Goal: Check status: Check status

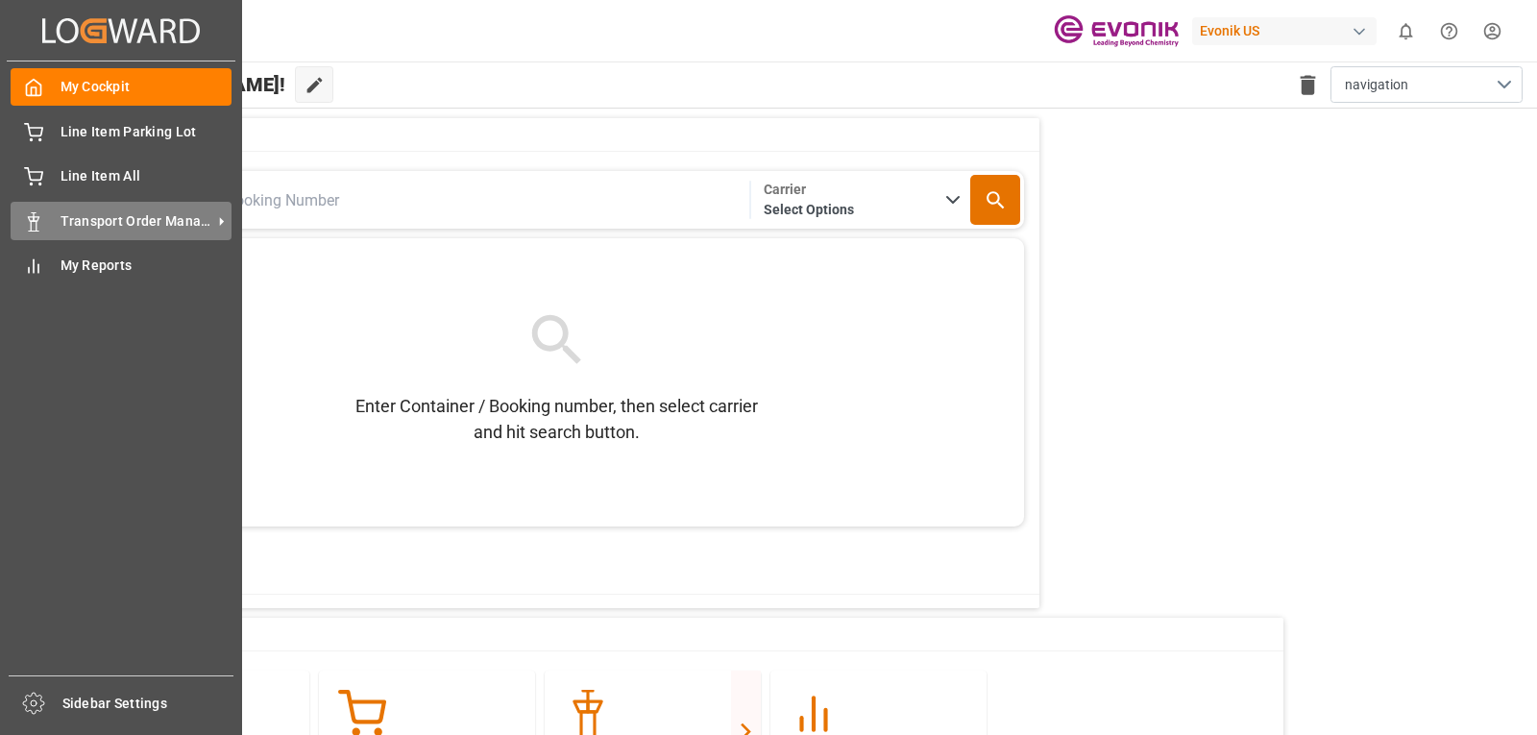
click at [95, 231] on span "Transport Order Management" at bounding box center [137, 221] width 152 height 20
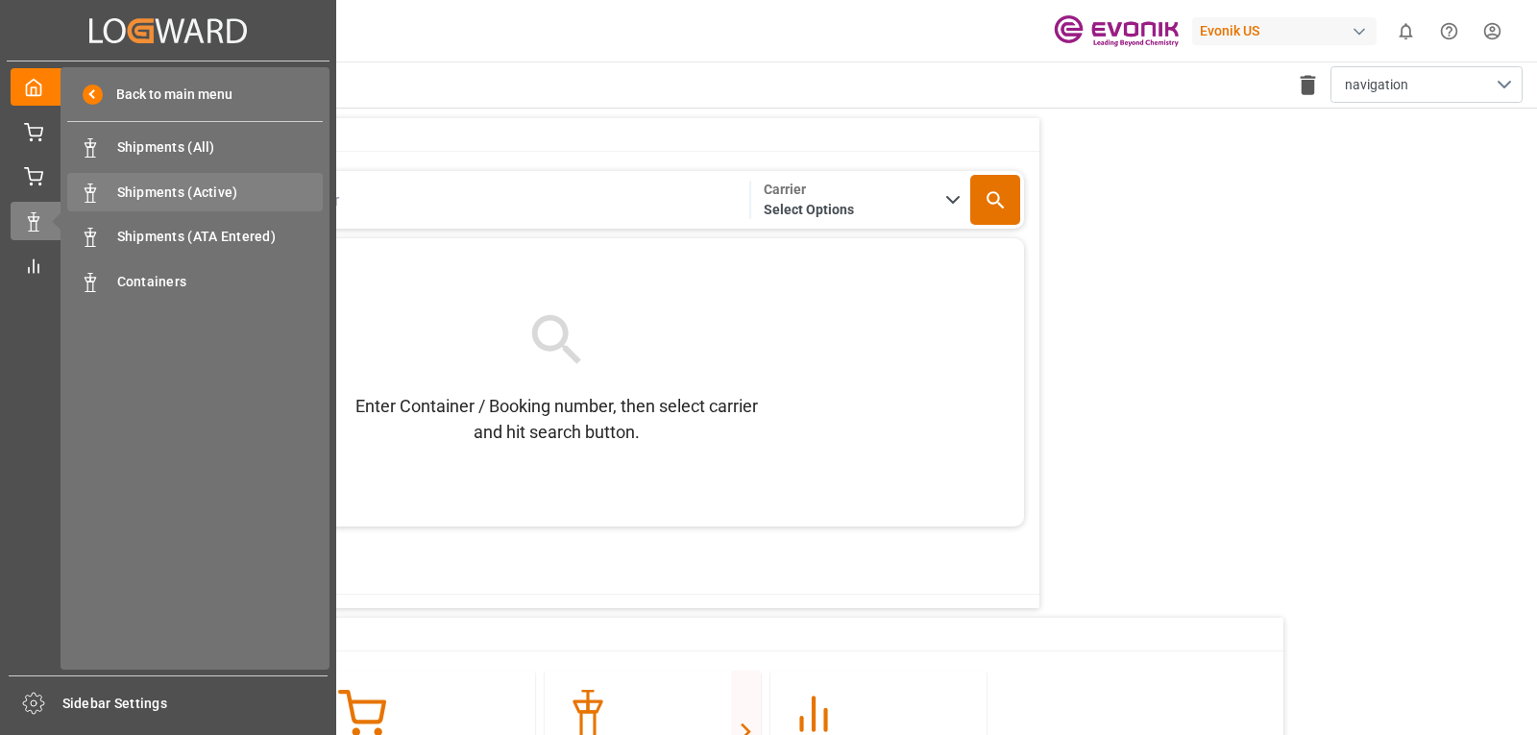
click at [142, 187] on span "Shipments (Active)" at bounding box center [220, 193] width 207 height 20
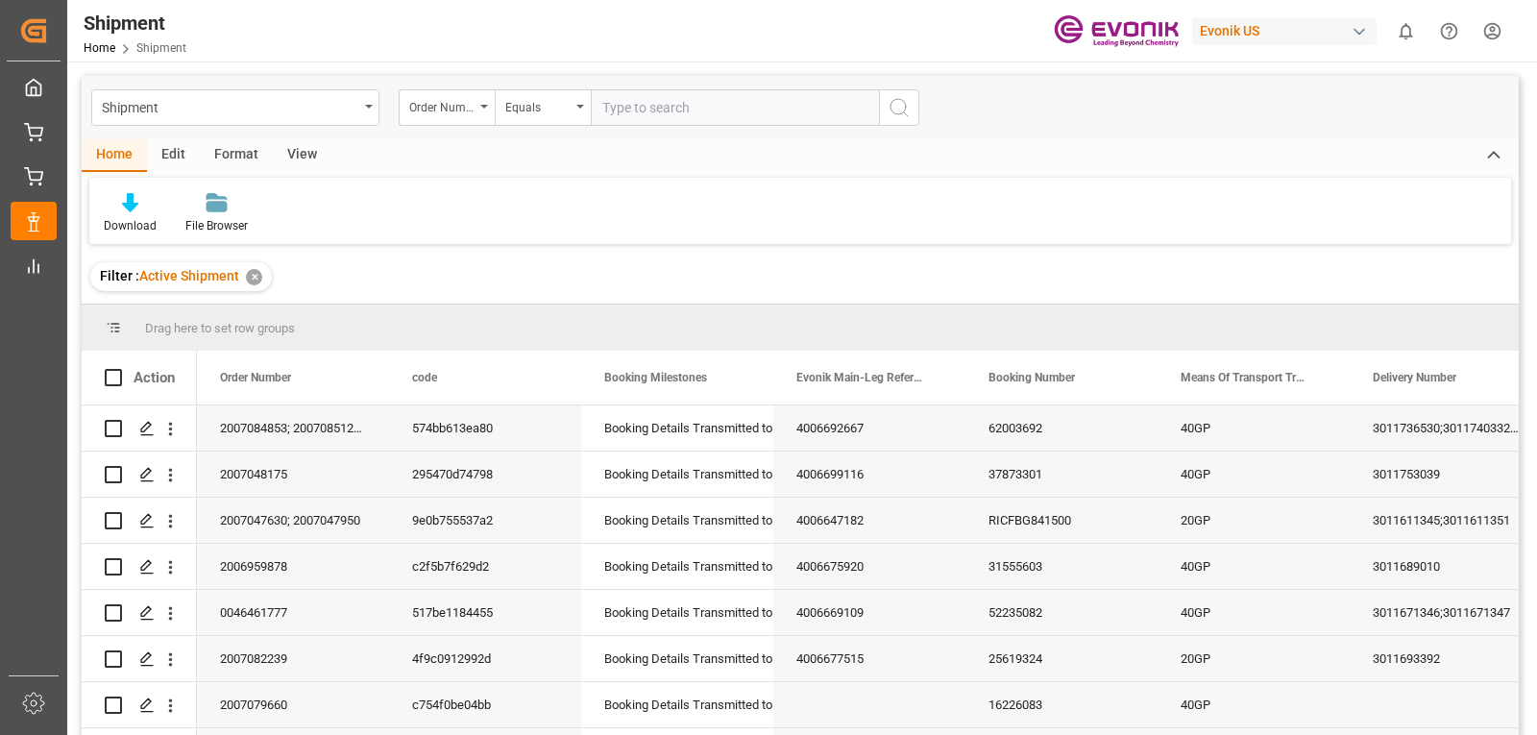
click at [625, 106] on input "text" at bounding box center [735, 107] width 288 height 37
type input "2006966097"
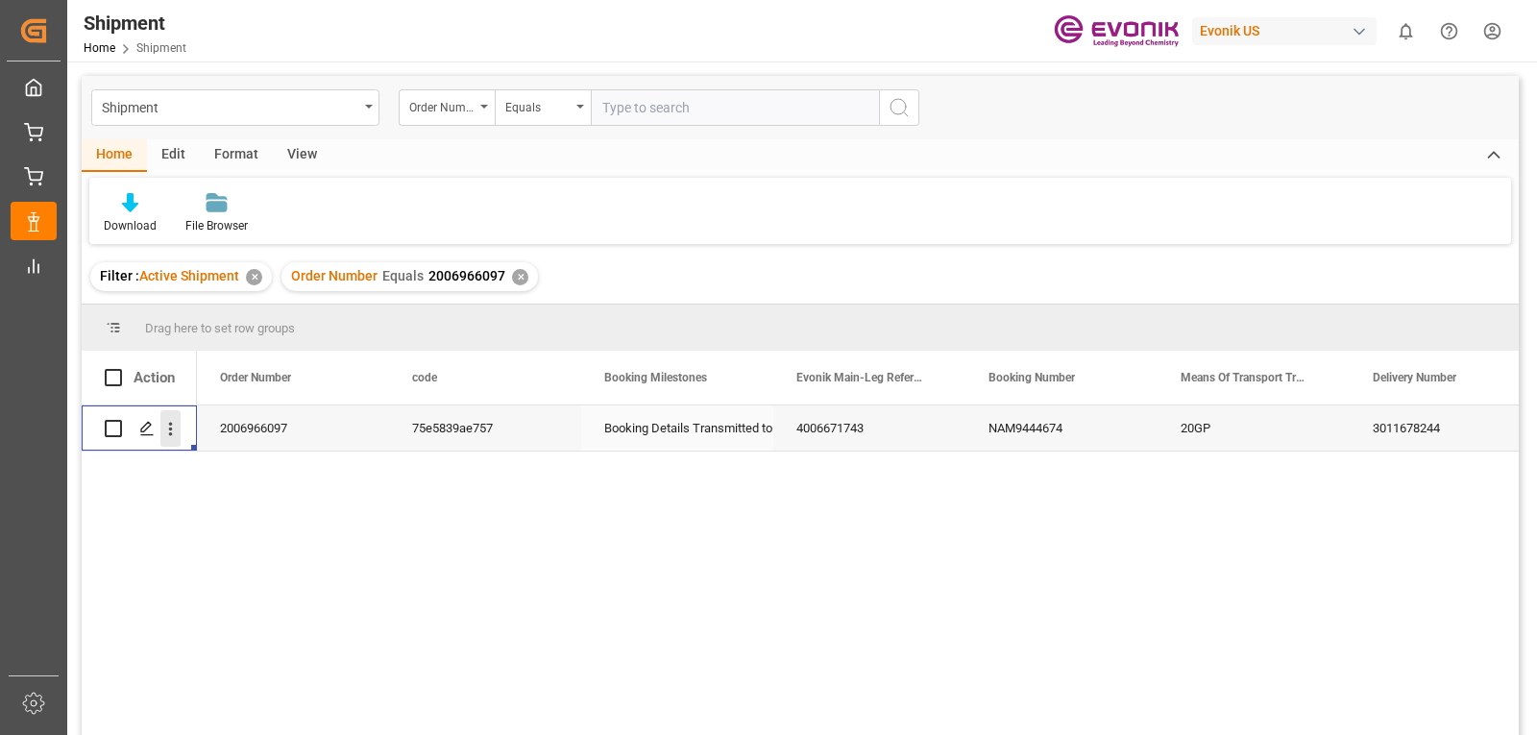
click at [168, 428] on icon "open menu" at bounding box center [170, 429] width 20 height 20
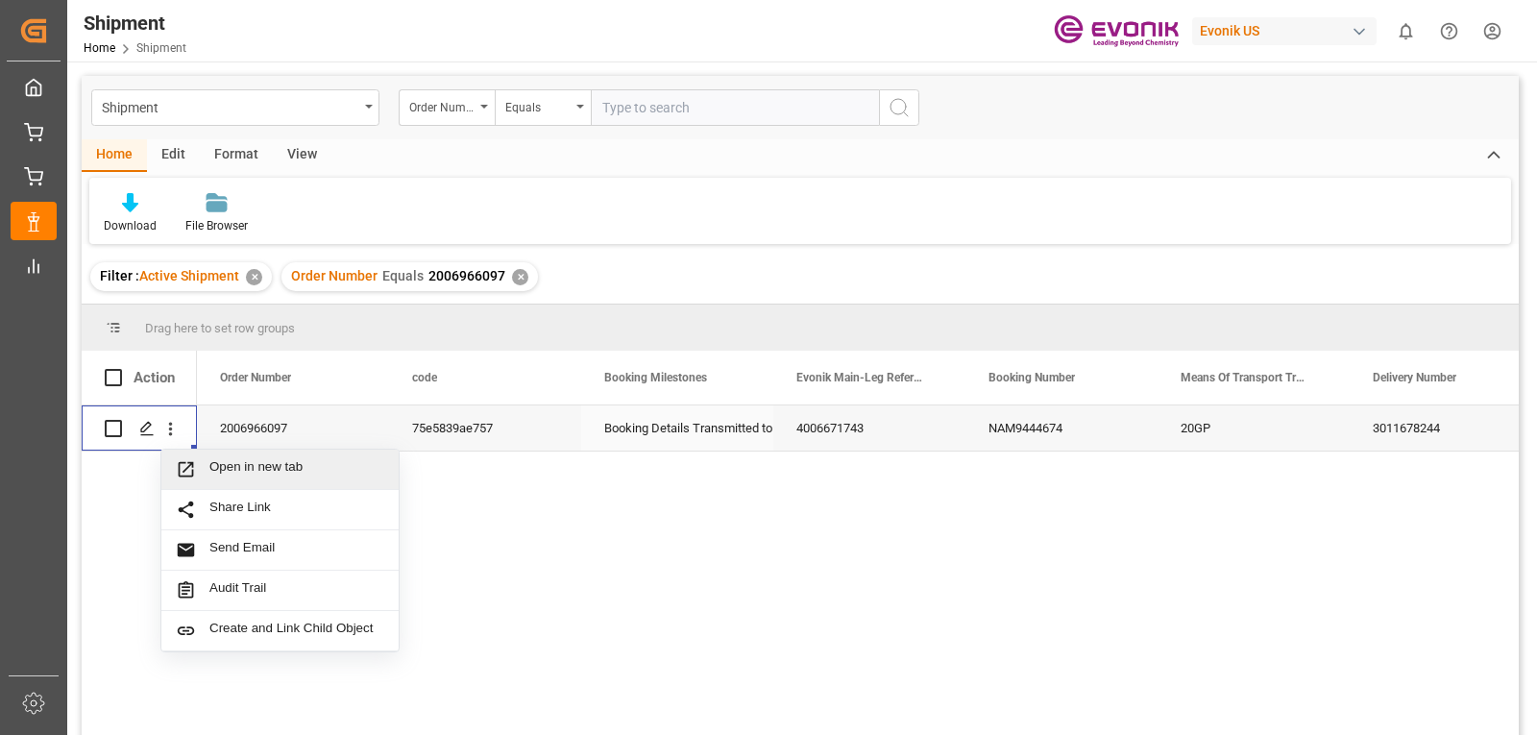
click at [234, 471] on span "Open in new tab" at bounding box center [296, 469] width 175 height 20
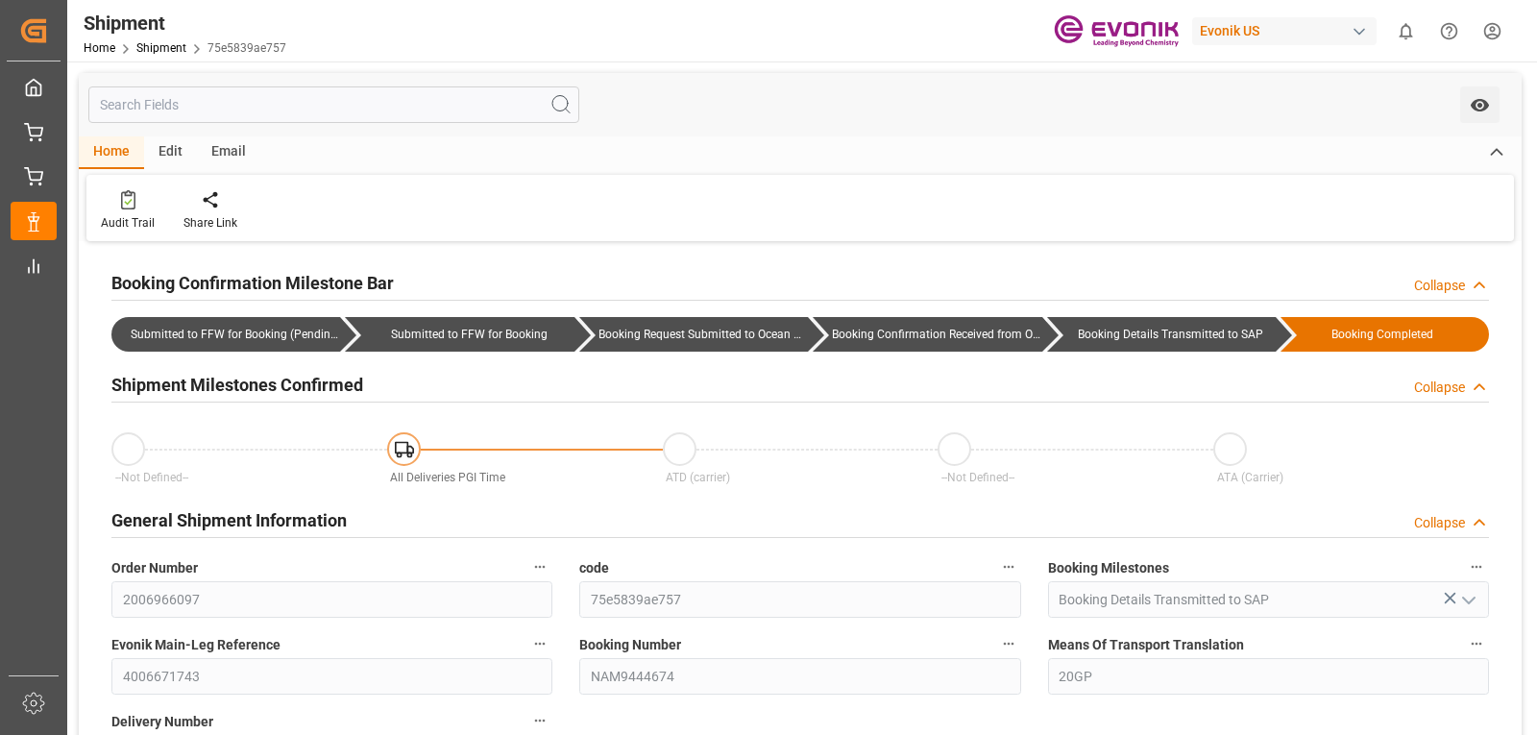
type input "08-01-2025 12:01"
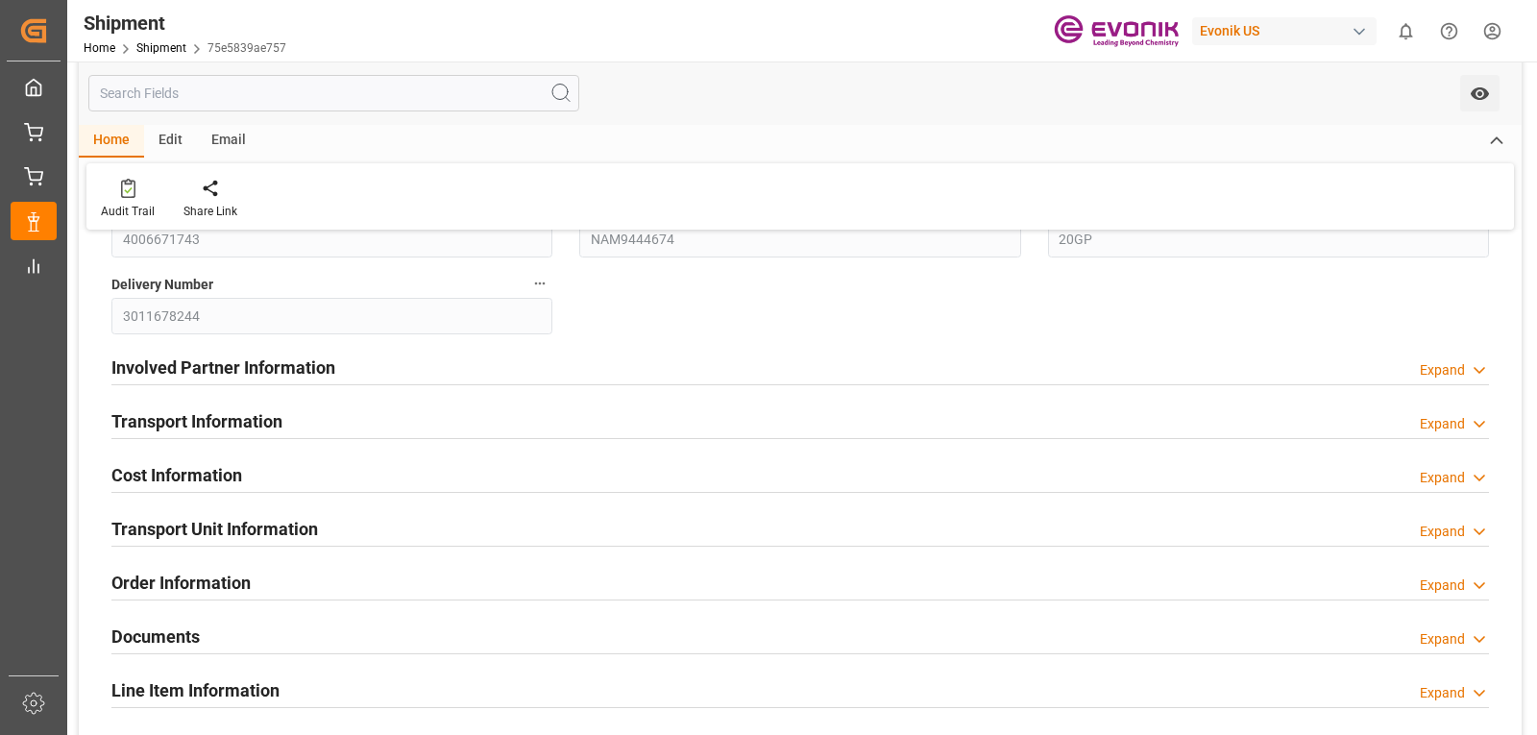
scroll to position [480, 0]
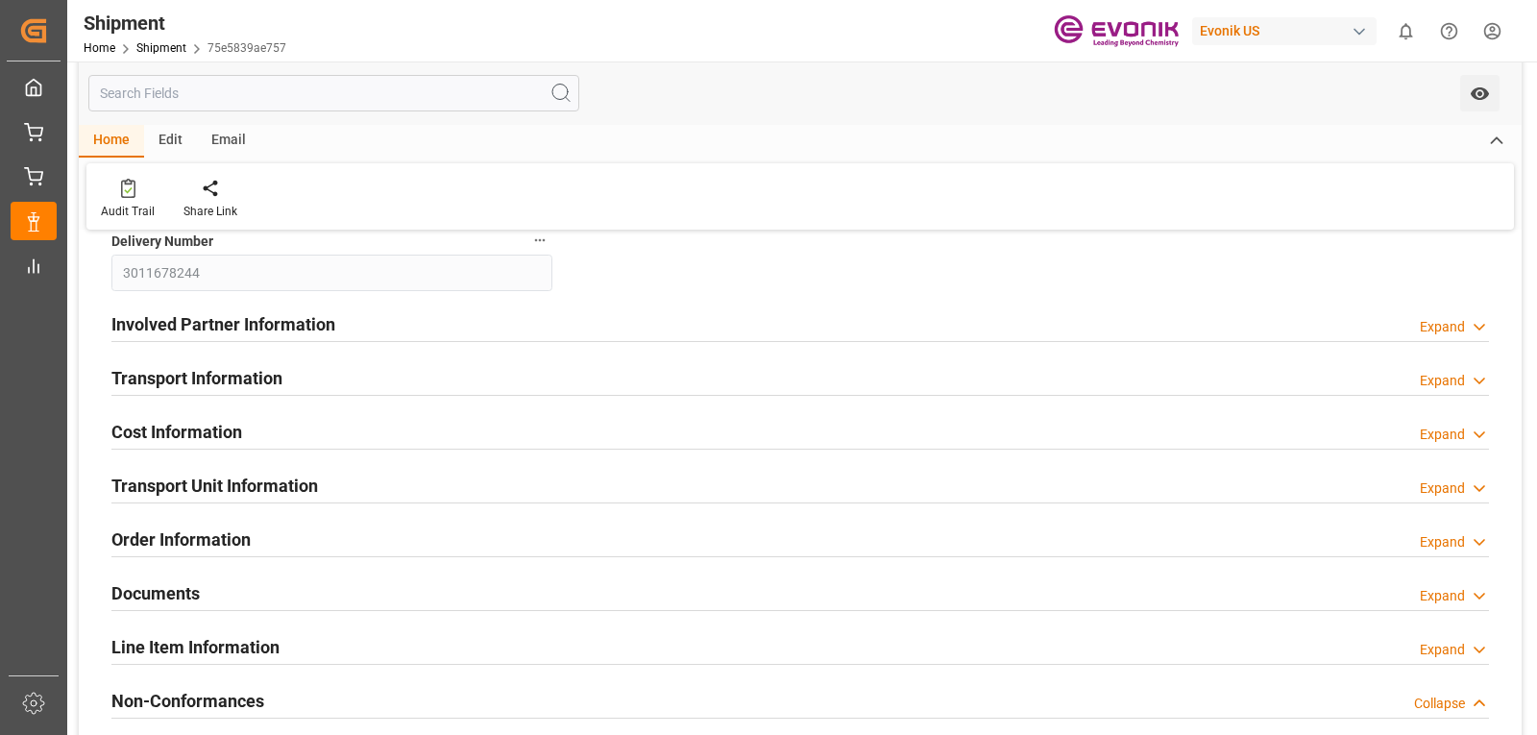
click at [1430, 384] on div "Expand" at bounding box center [1442, 381] width 45 height 20
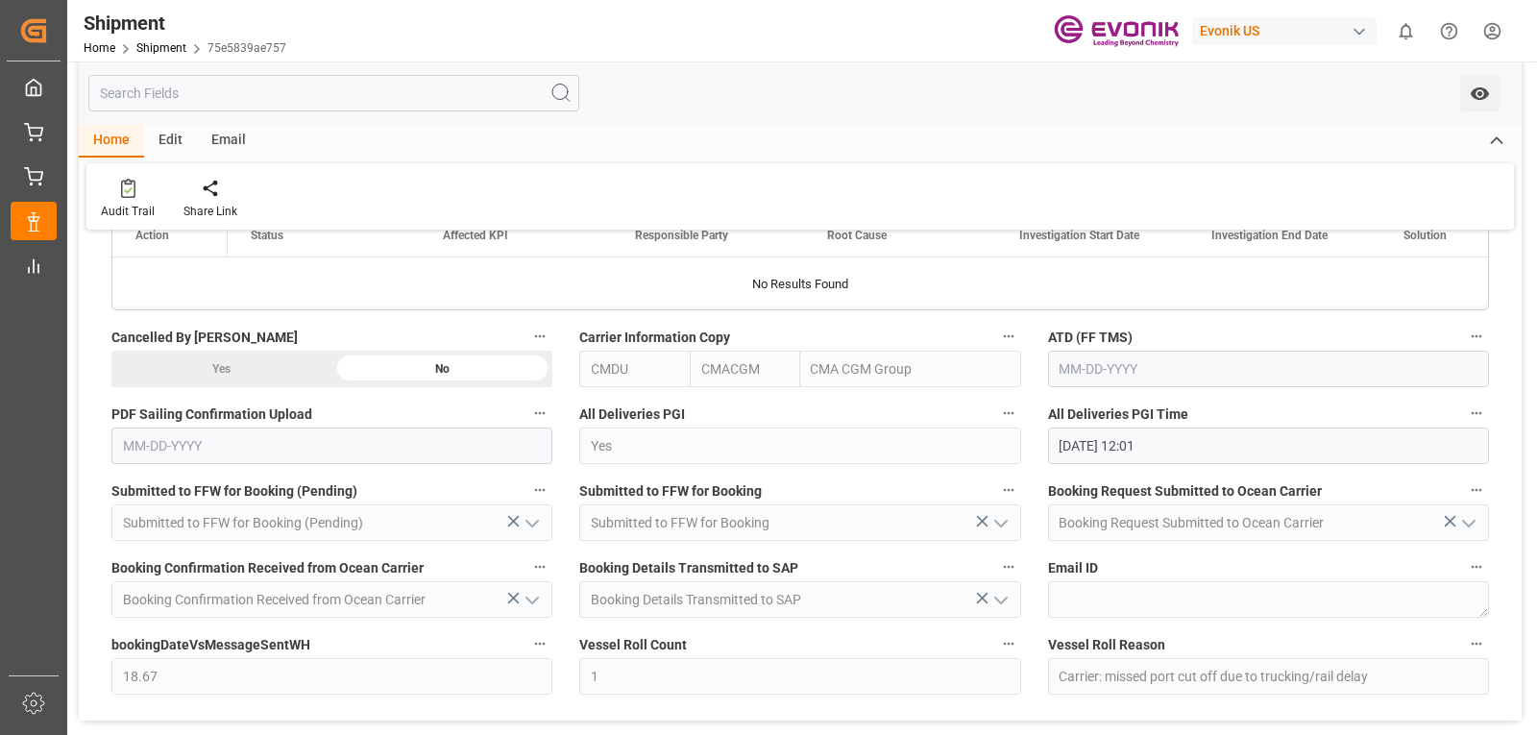
scroll to position [1441, 0]
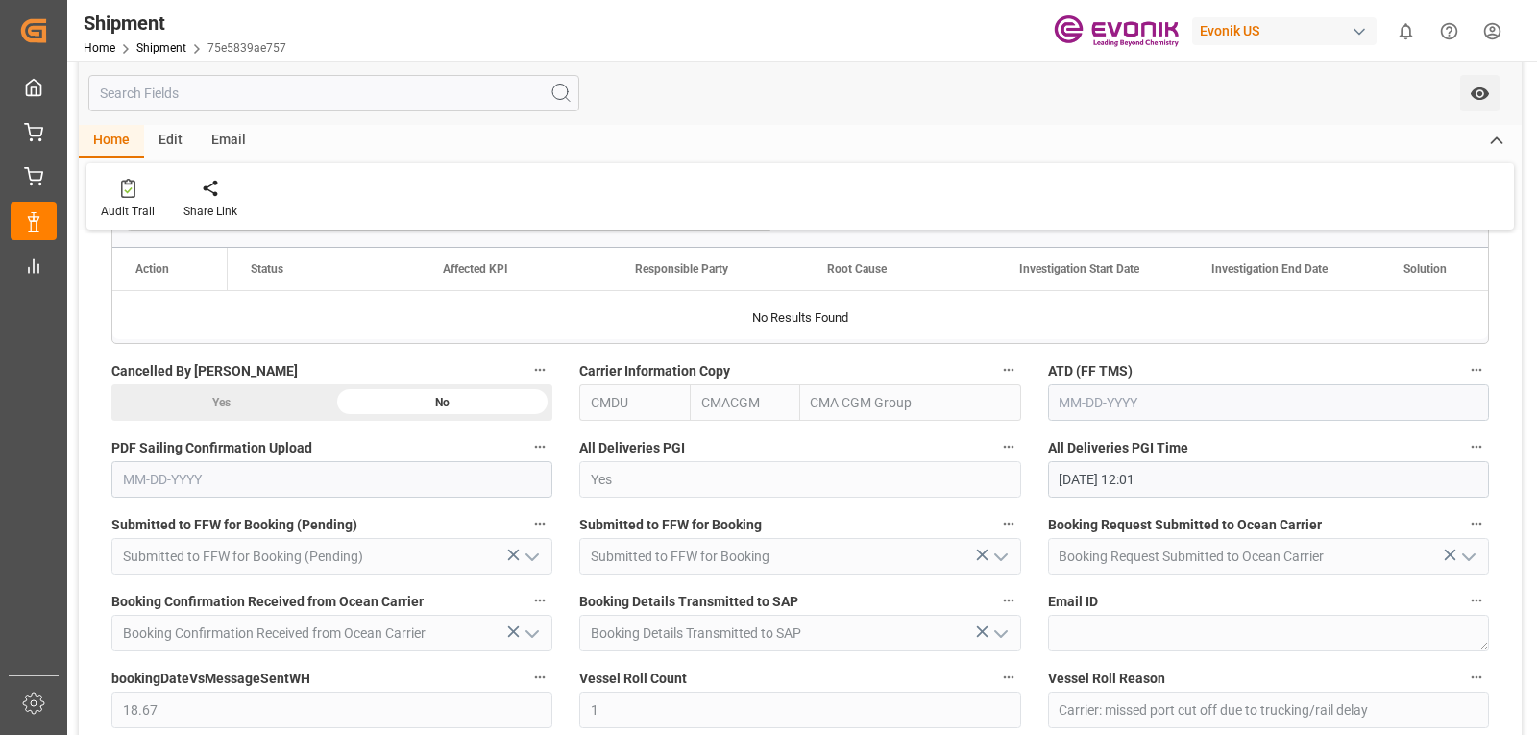
click at [212, 408] on div "Yes No" at bounding box center [331, 402] width 441 height 37
click at [425, 413] on div at bounding box center [442, 401] width 211 height 25
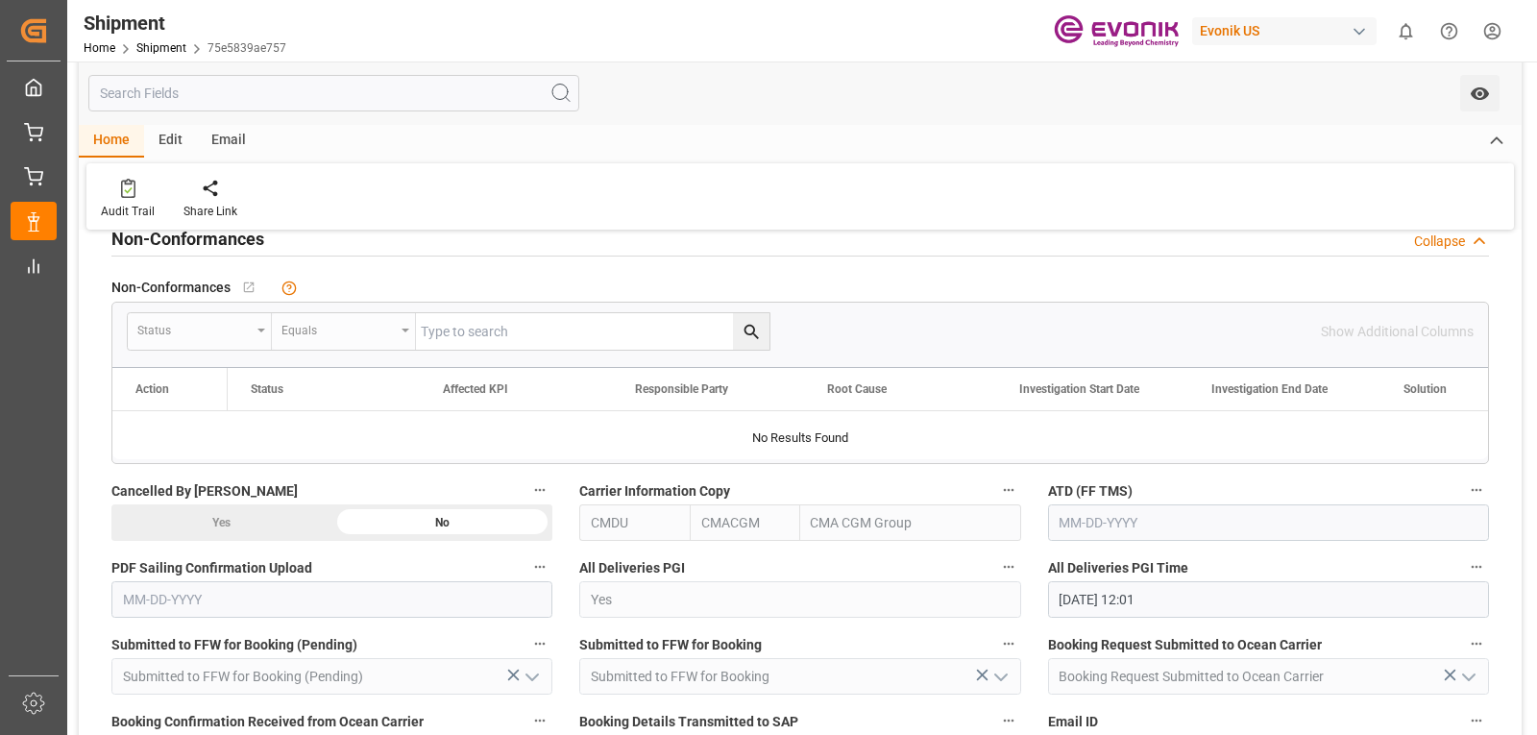
scroll to position [1288, 0]
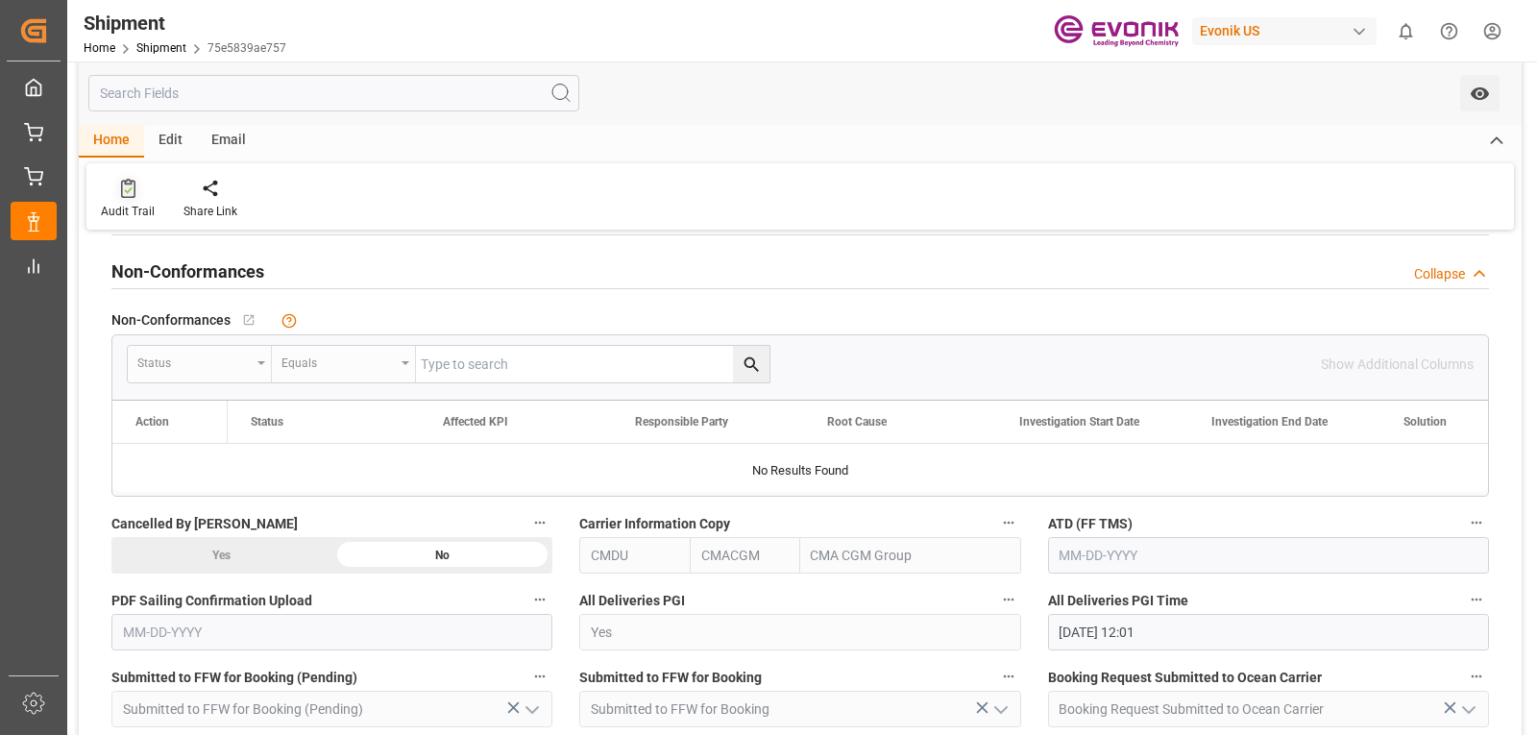
click at [126, 183] on icon at bounding box center [128, 188] width 14 height 19
